Goal: Book appointment/travel/reservation

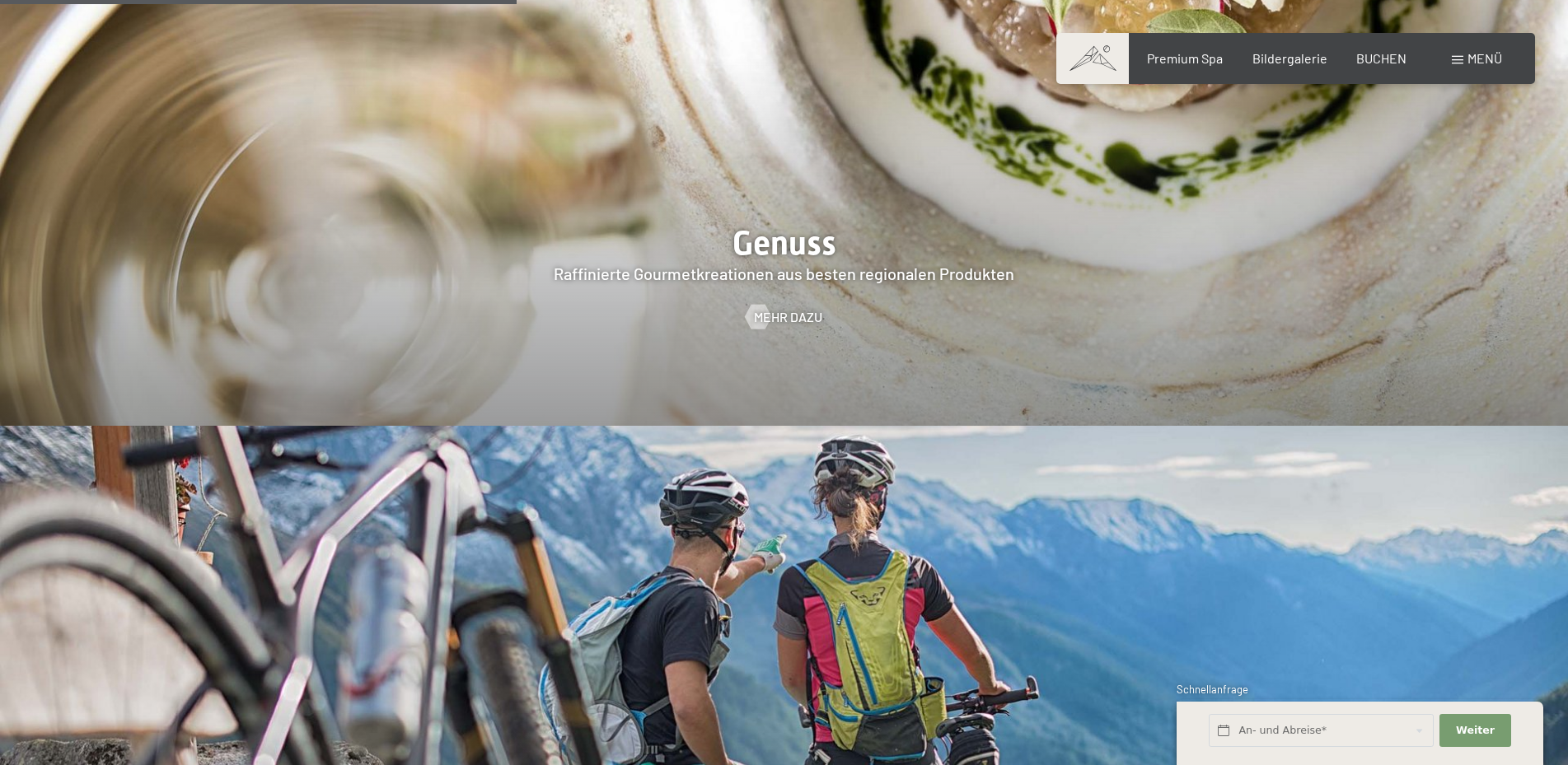
scroll to position [2688, 0]
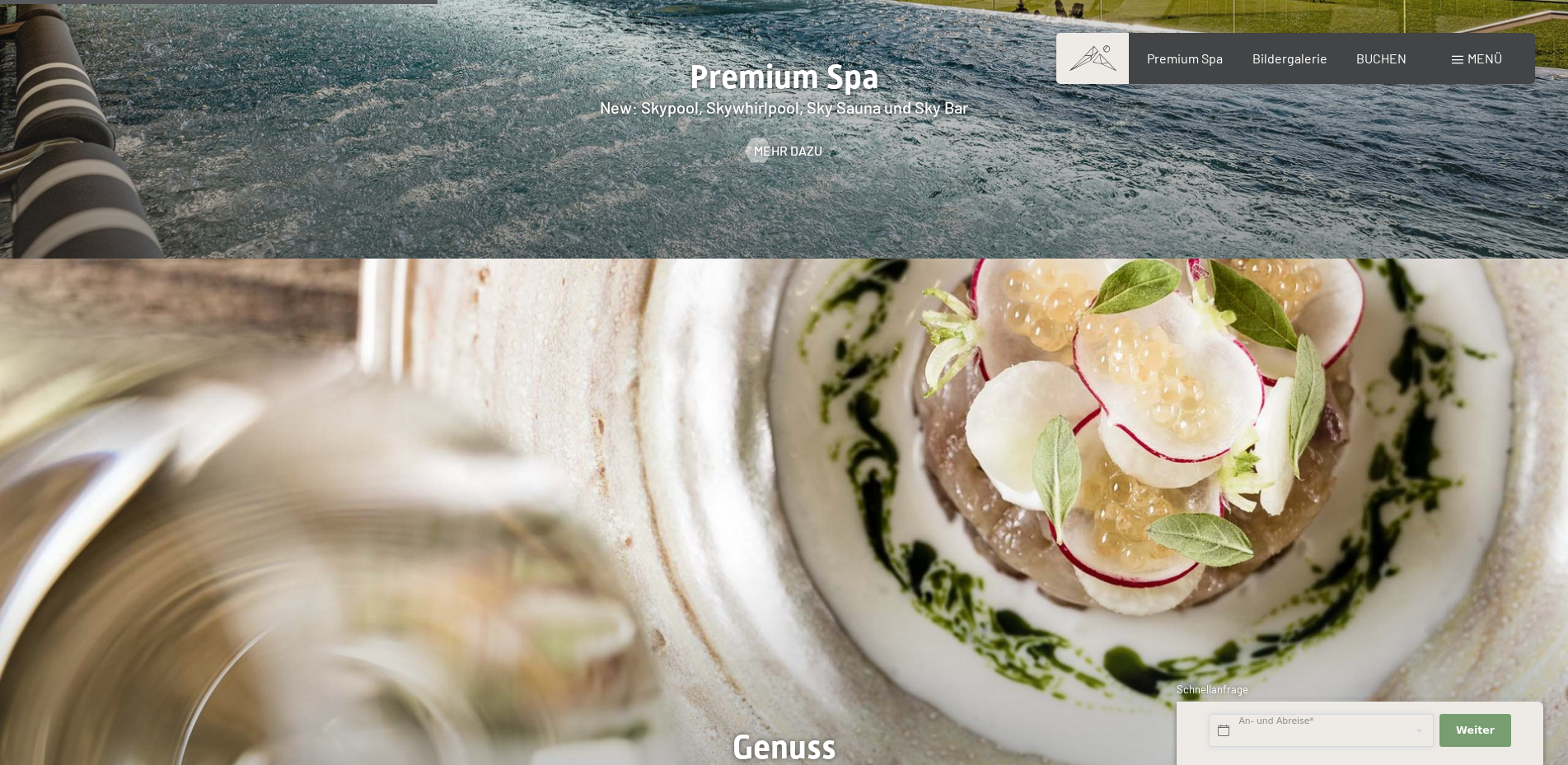
click at [1272, 724] on input "text" at bounding box center [1321, 730] width 225 height 33
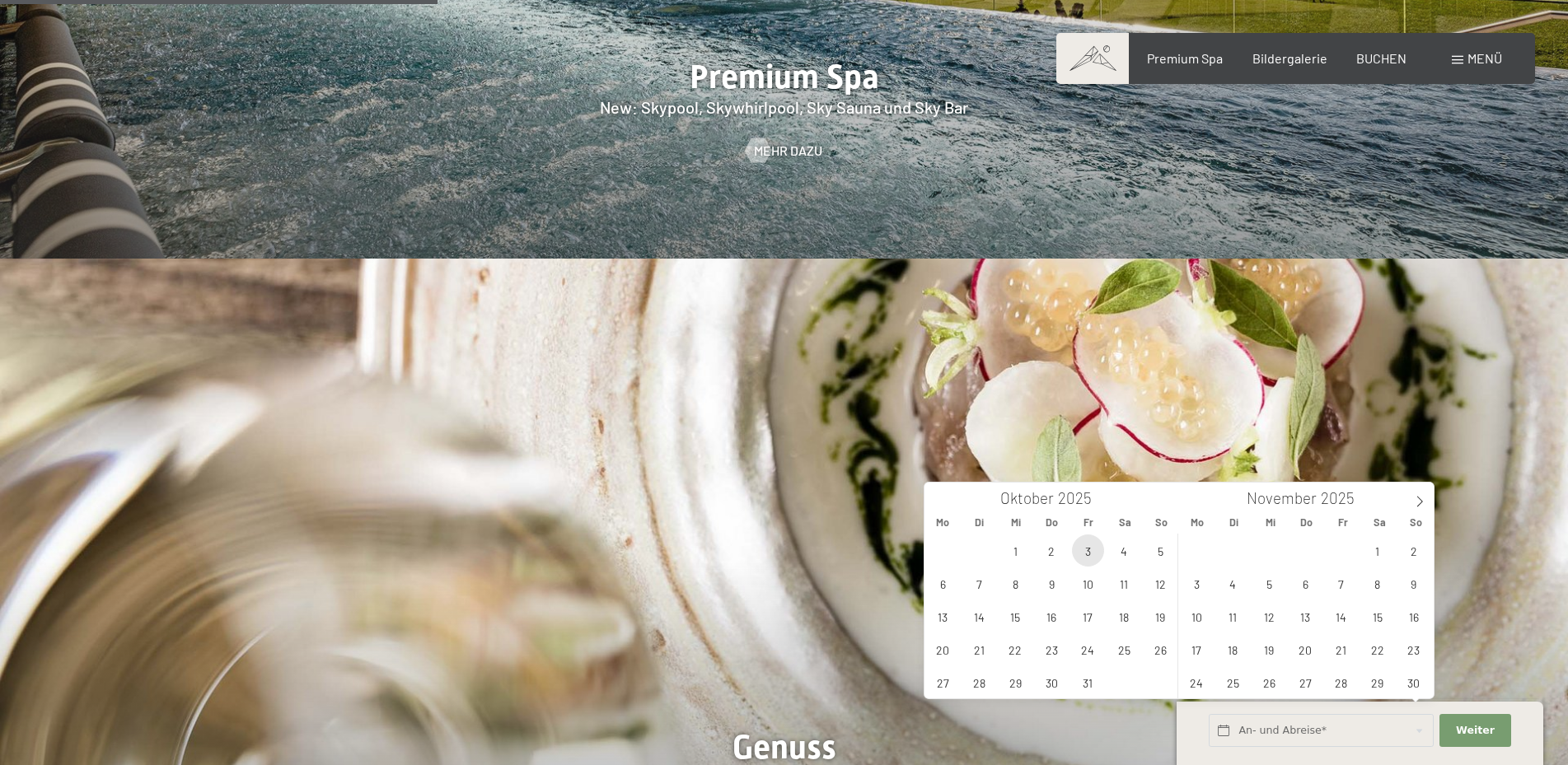
click at [1085, 548] on span "3" at bounding box center [1089, 550] width 32 height 32
click at [1160, 554] on span "5" at bounding box center [1161, 550] width 32 height 32
type input "Fr. 03.10.2025 - So. 05.10.2025"
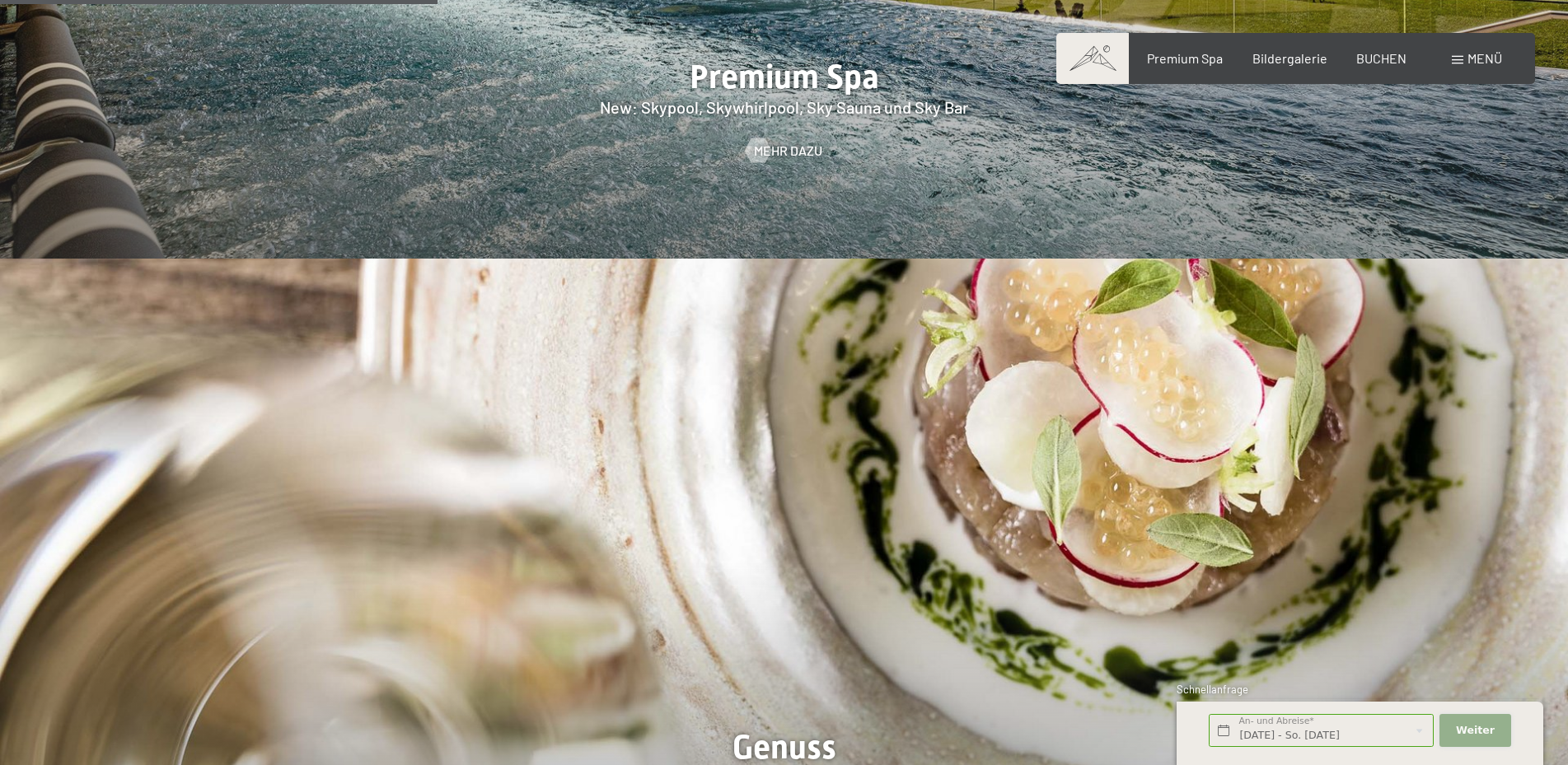
click at [1480, 724] on span "Weiter" at bounding box center [1475, 730] width 39 height 14
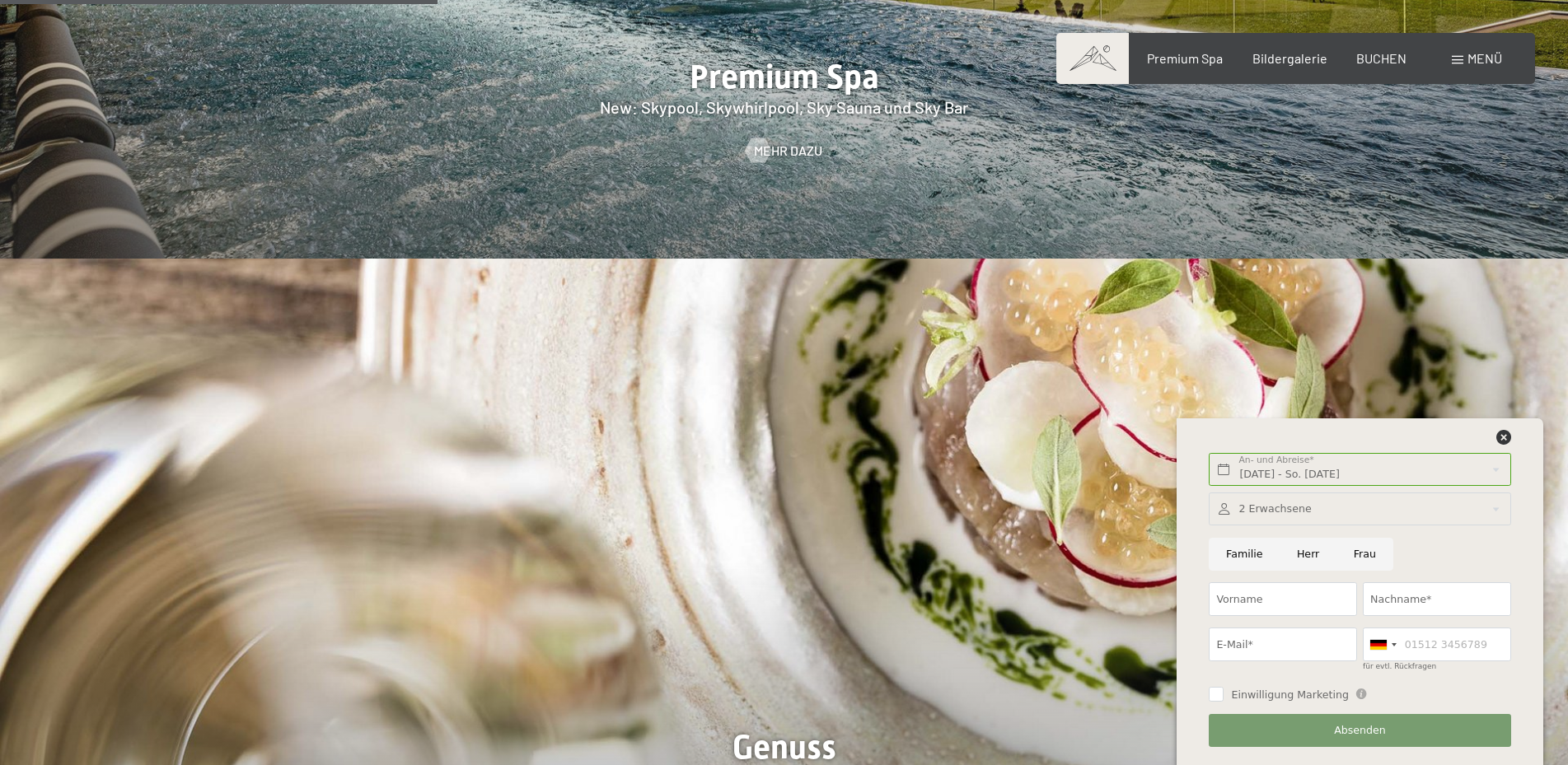
click at [1298, 549] on input "Herr" at bounding box center [1308, 554] width 57 height 33
radio input "true"
click at [1245, 597] on input "Vorname" at bounding box center [1283, 598] width 148 height 33
type input "Andreas"
click at [1403, 585] on input "Nachname*" at bounding box center [1437, 598] width 148 height 33
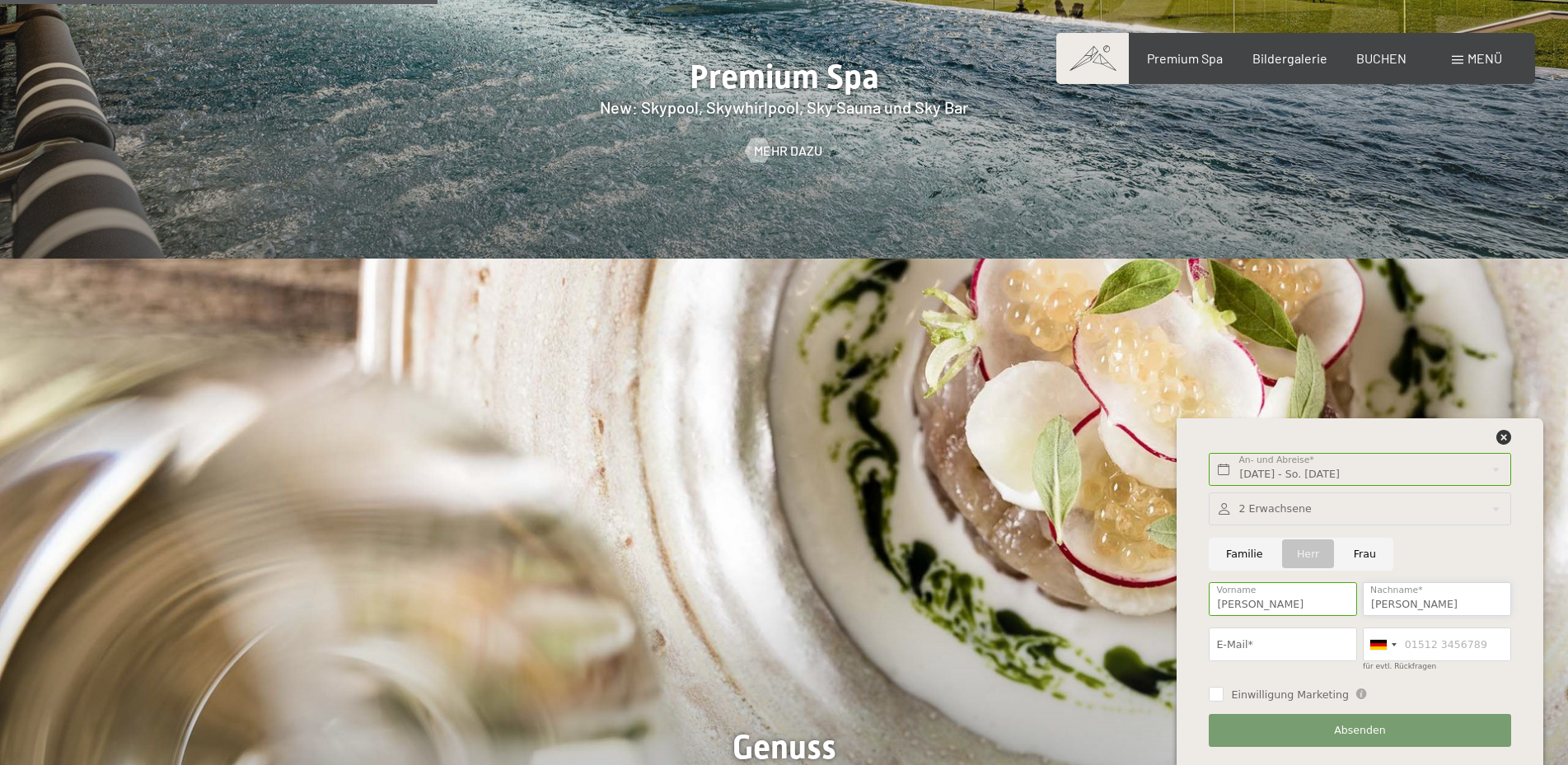
type input "Eichinger"
click at [1267, 646] on input "E-Mail*" at bounding box center [1283, 644] width 148 height 33
type input "eichinger.andreas81@gmail.com"
click at [1225, 695] on label "Einwilligung Marketing" at bounding box center [1286, 695] width 125 height 14
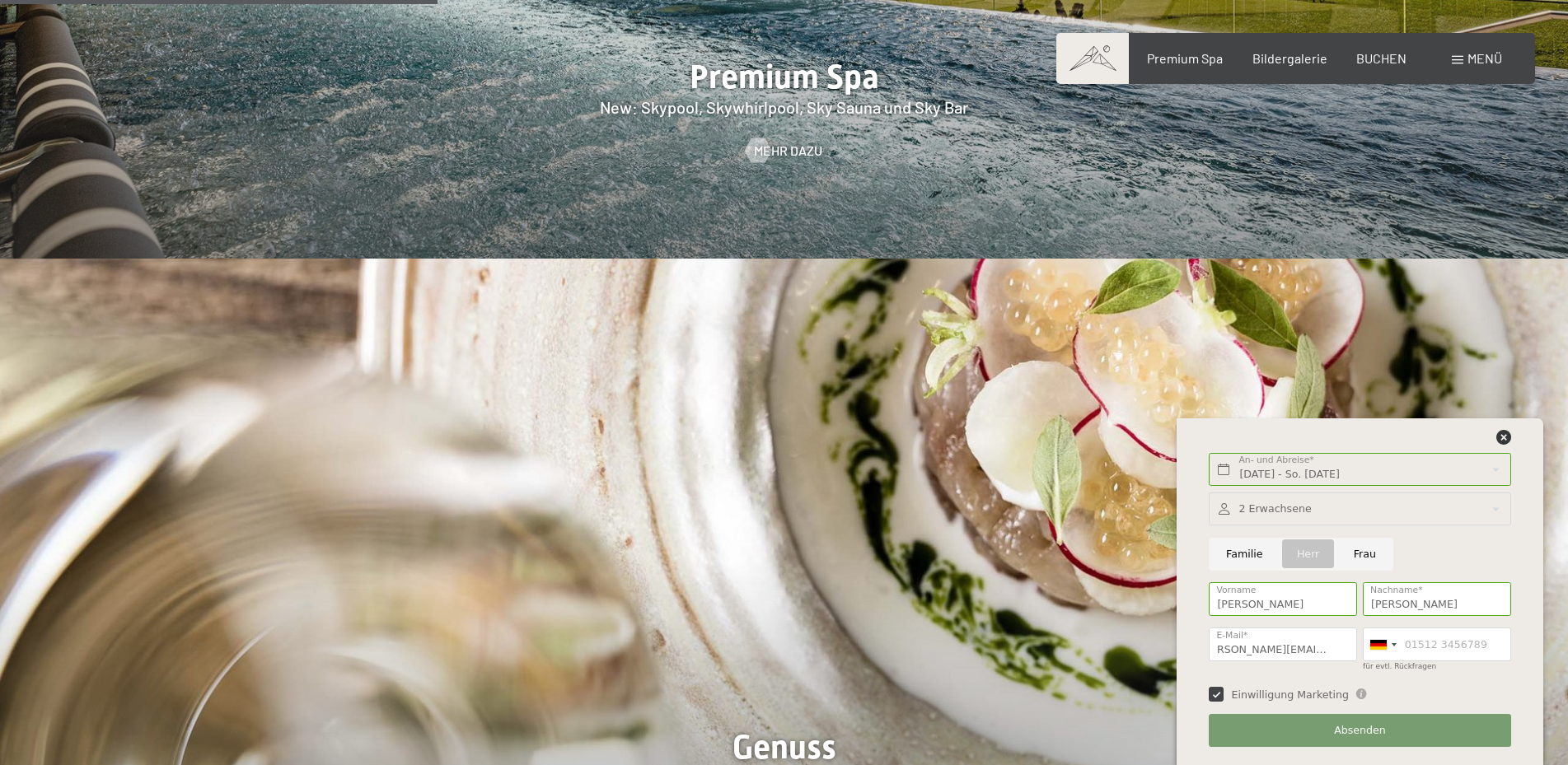
click at [1224, 695] on input "Einwilligung Marketing" at bounding box center [1216, 694] width 14 height 14
click at [1222, 695] on input "Einwilligung Marketing" at bounding box center [1216, 694] width 14 height 14
checkbox input "true"
click at [1324, 733] on button "Absenden" at bounding box center [1359, 730] width 302 height 33
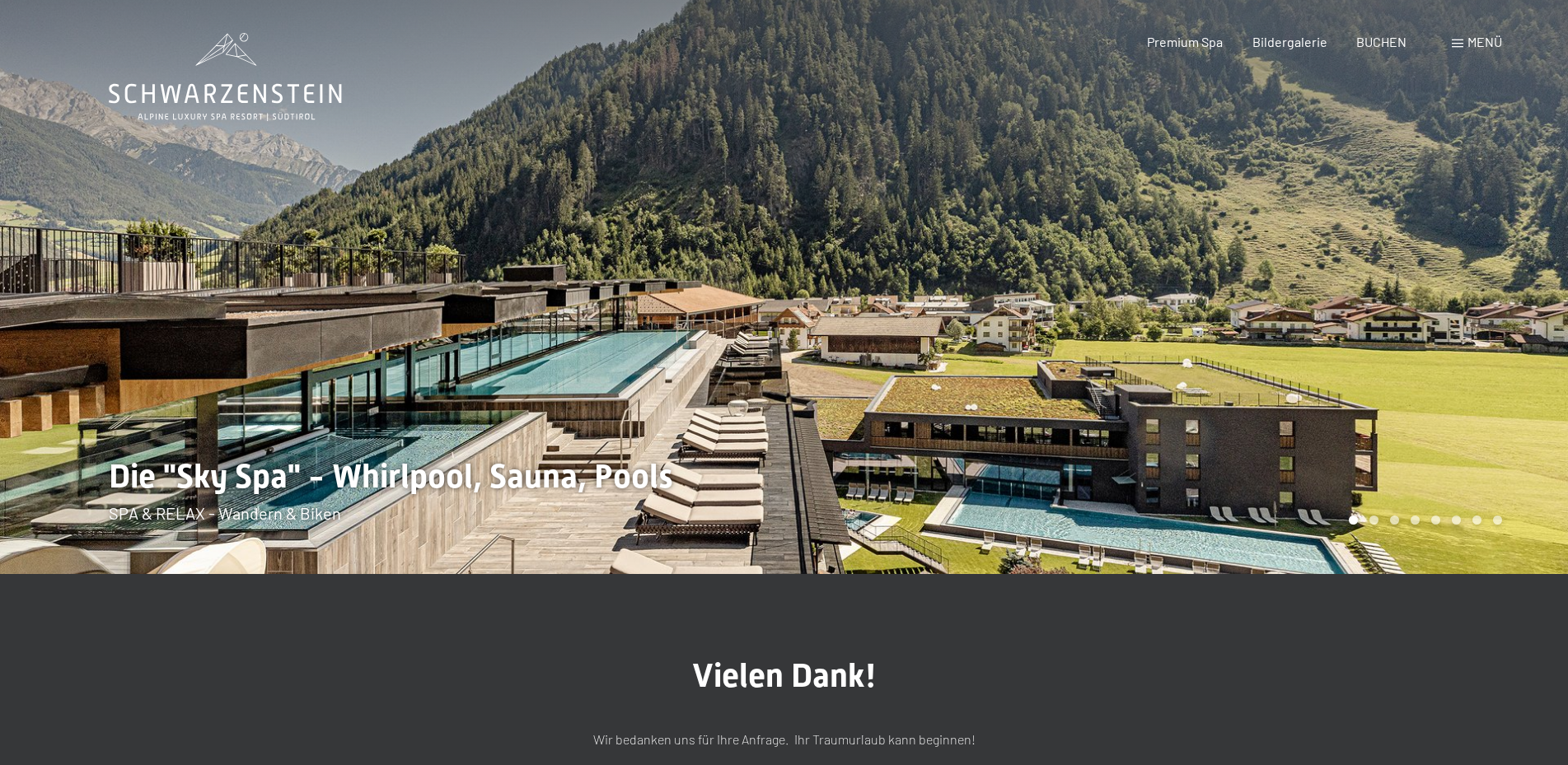
click at [1460, 40] on div "Menü" at bounding box center [1477, 42] width 51 height 18
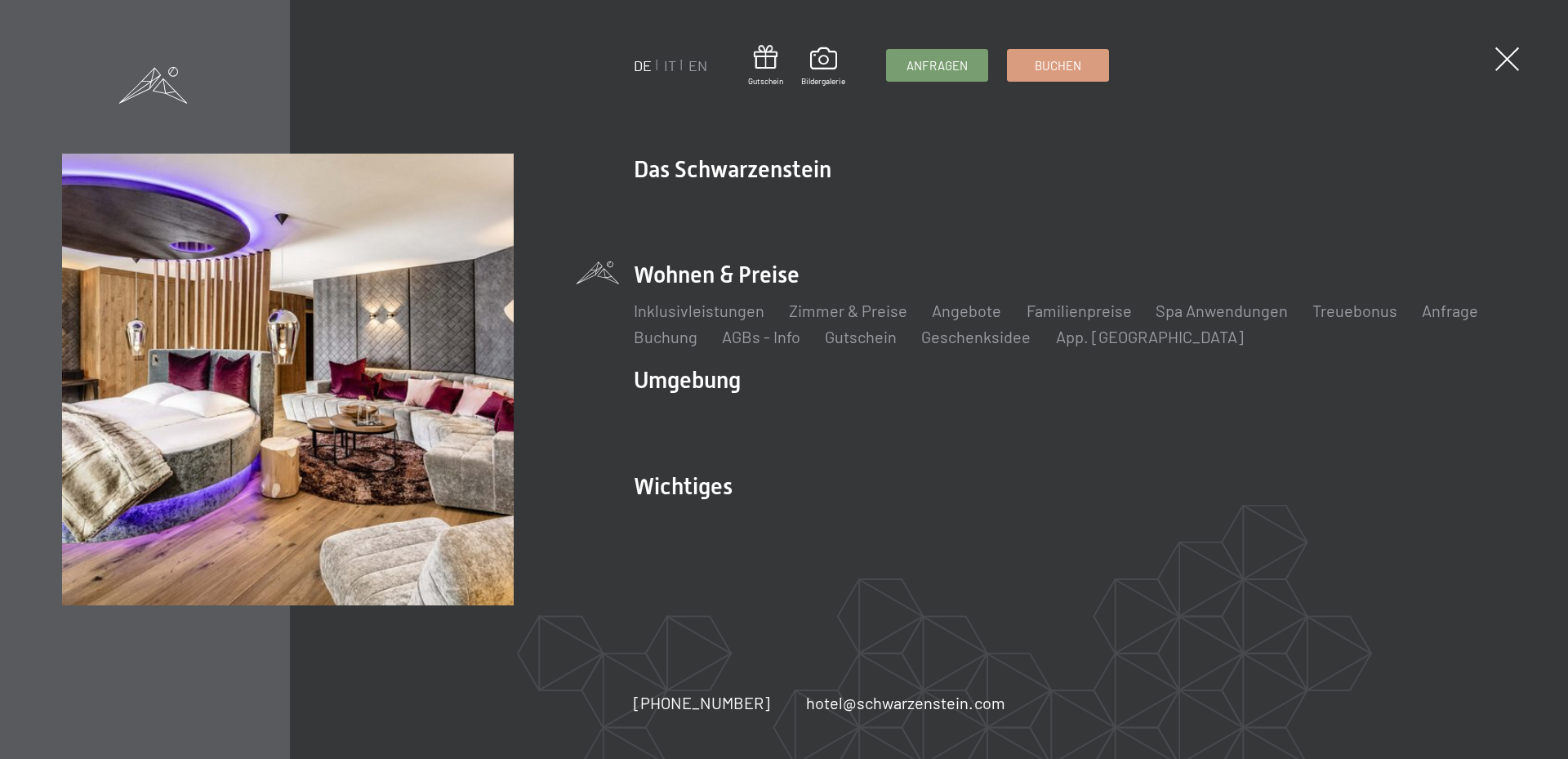
click at [705, 279] on li "Wohnen & Preise Inklusivleistungen Zimmer & Preise Liste Angebote Liste Familie…" at bounding box center [1069, 303] width 871 height 90
click at [846, 316] on link "Zimmer & Preise" at bounding box center [848, 311] width 118 height 20
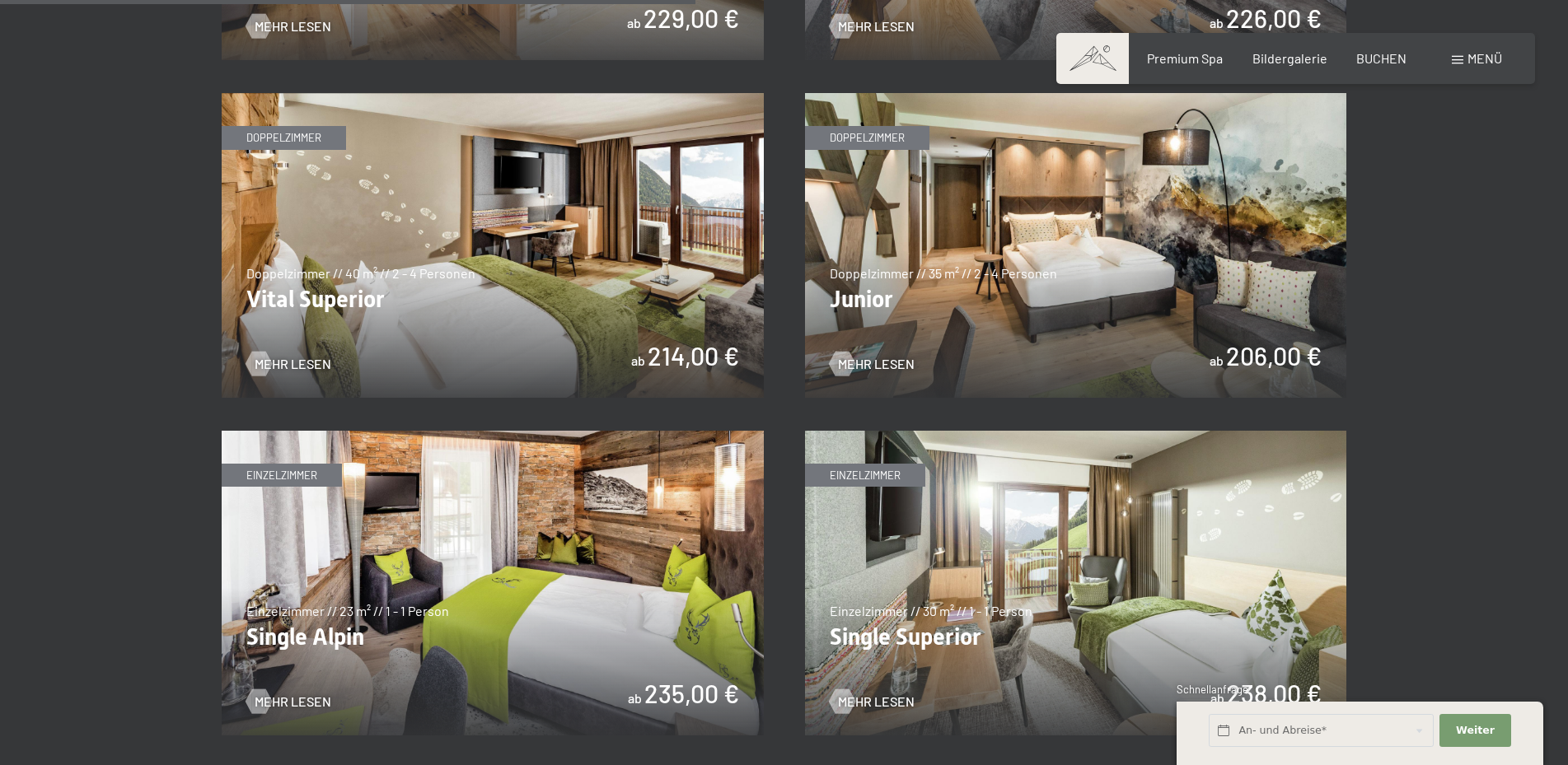
scroll to position [2268, 0]
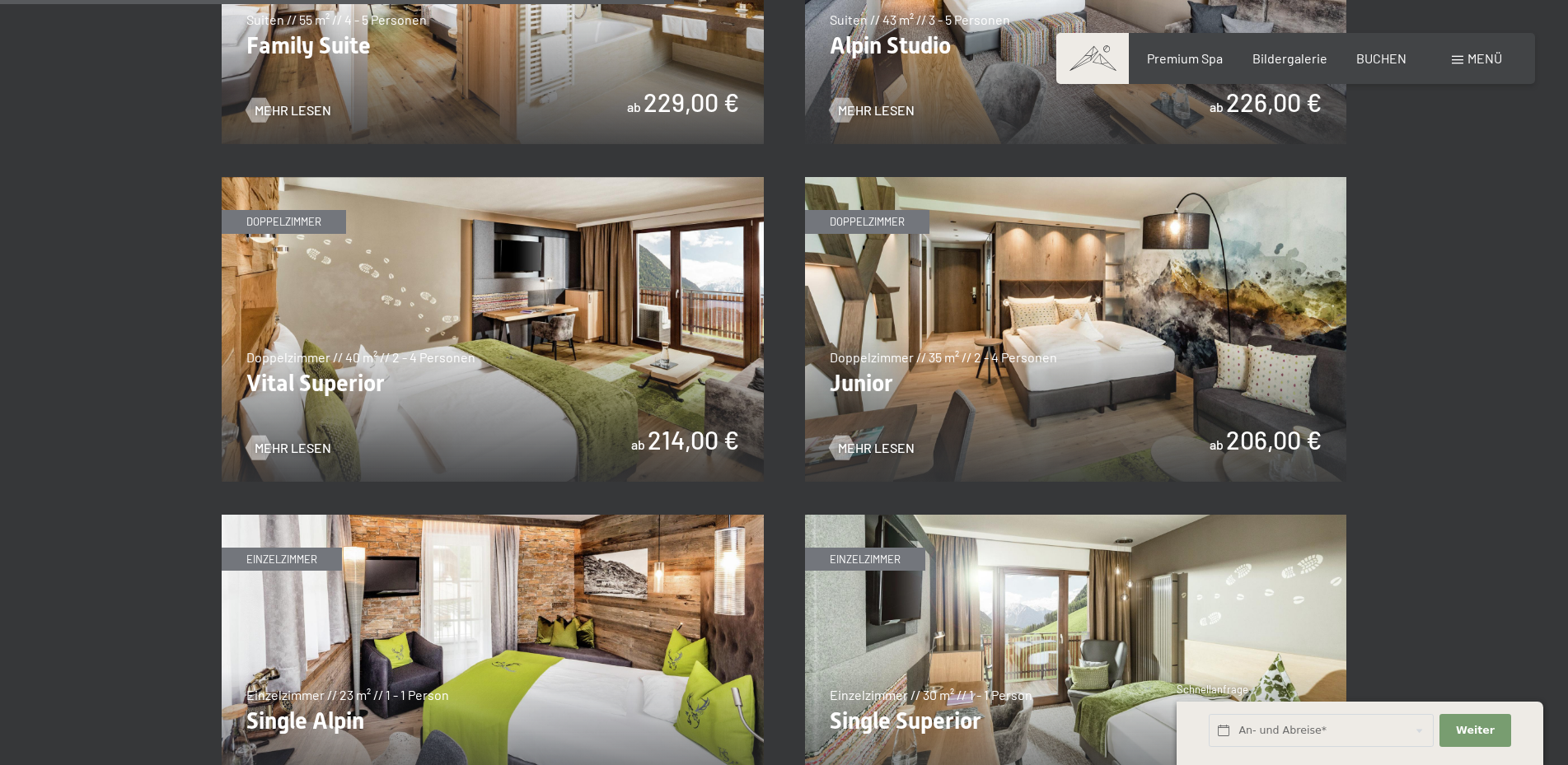
click at [1137, 301] on img at bounding box center [1076, 329] width 543 height 305
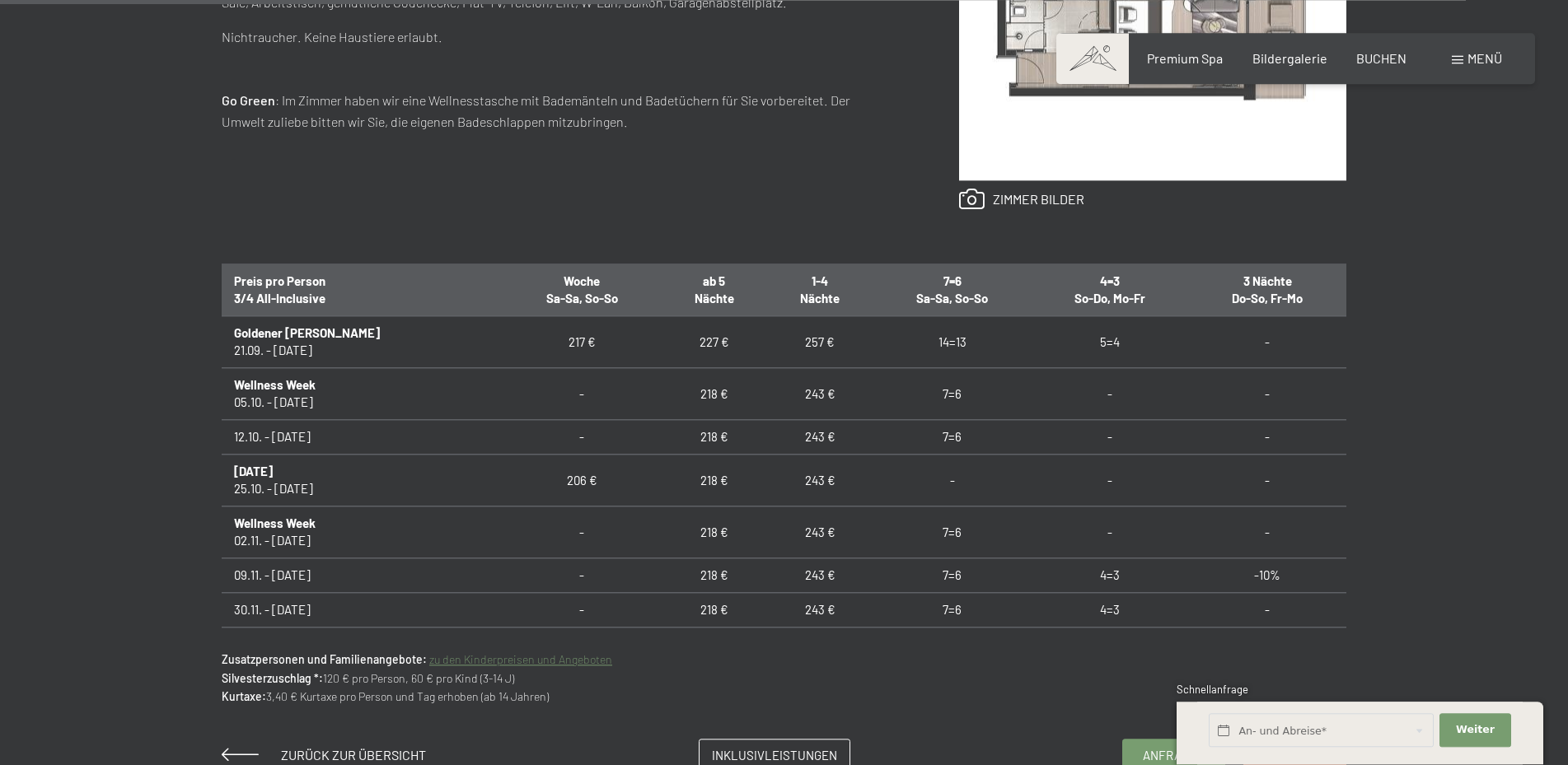
scroll to position [1008, 0]
